Goal: Use online tool/utility: Utilize a website feature to perform a specific function

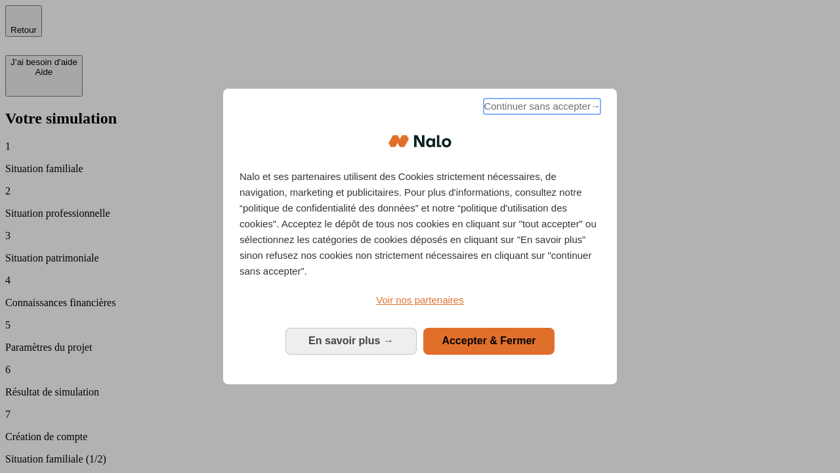
click at [541, 108] on span "Continuer sans accepter →" at bounding box center [542, 106] width 117 height 16
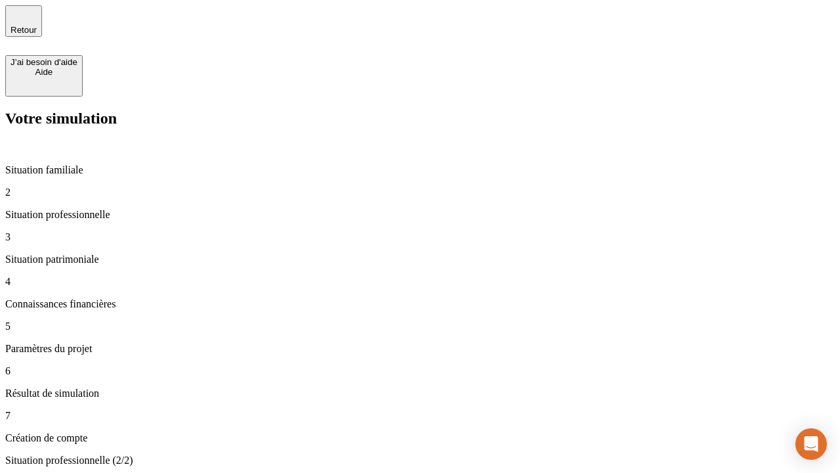
type input "30 000"
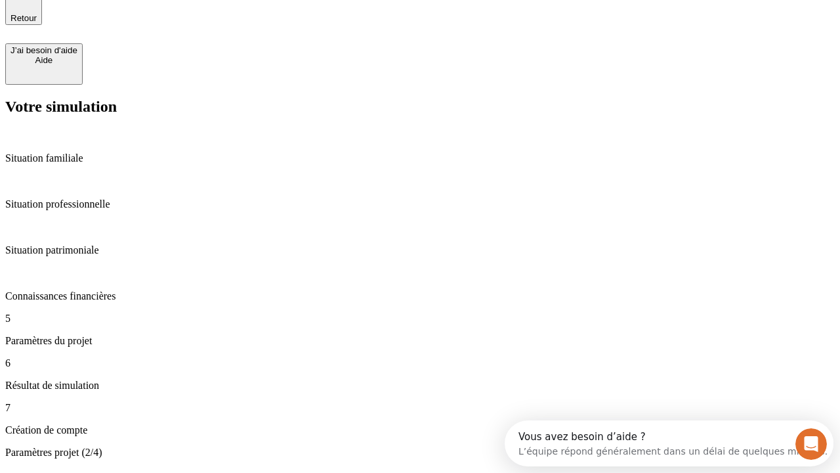
type input "25"
type input "1 000"
type input "640"
